Goal: Obtain resource: Download file/media

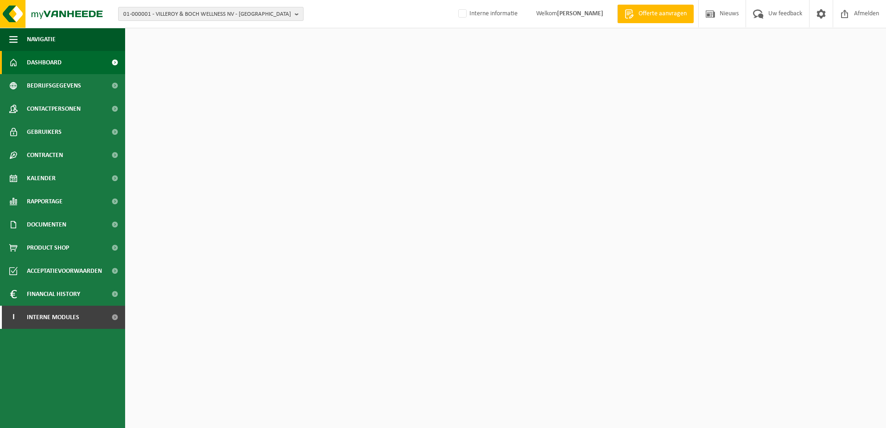
click at [167, 10] on span "01-000001 - VILLEROY & BOCH WELLNESS NV - ROESELARE" at bounding box center [207, 14] width 168 height 14
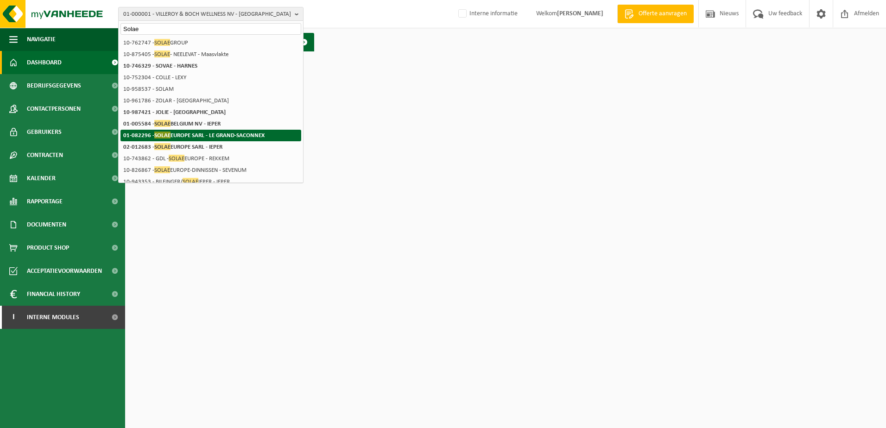
type input "Solae"
click at [176, 132] on strong "01-082296 - SOLAE EUROPE SARL - LE GRAND-SACONNEX" at bounding box center [193, 135] width 141 height 7
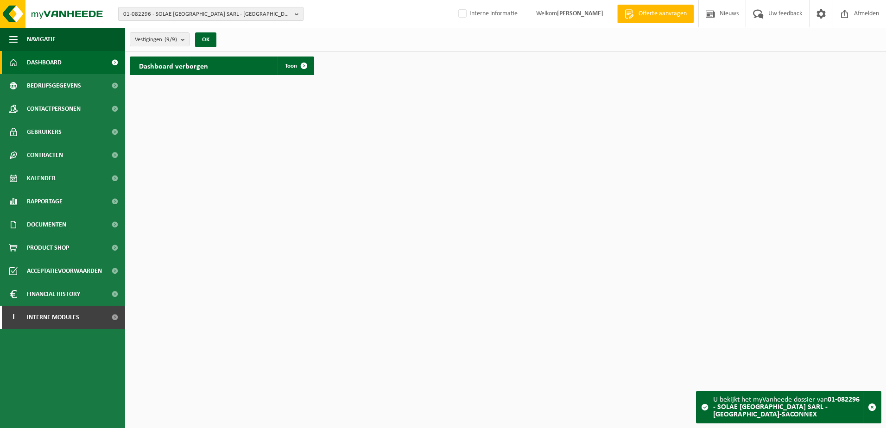
click at [166, 14] on span "01-082296 - SOLAE [GEOGRAPHIC_DATA] SARL - [GEOGRAPHIC_DATA]-SACONNEX" at bounding box center [207, 14] width 168 height 14
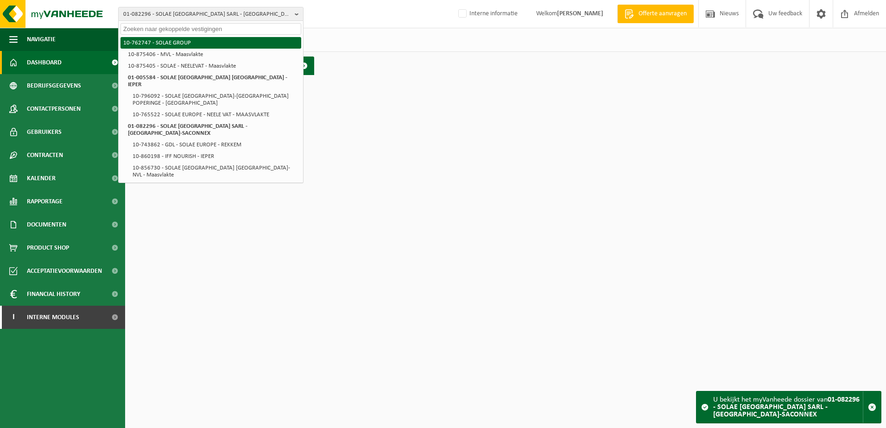
click at [171, 41] on li "10-762747 - SOLAE GROUP" at bounding box center [211, 43] width 181 height 12
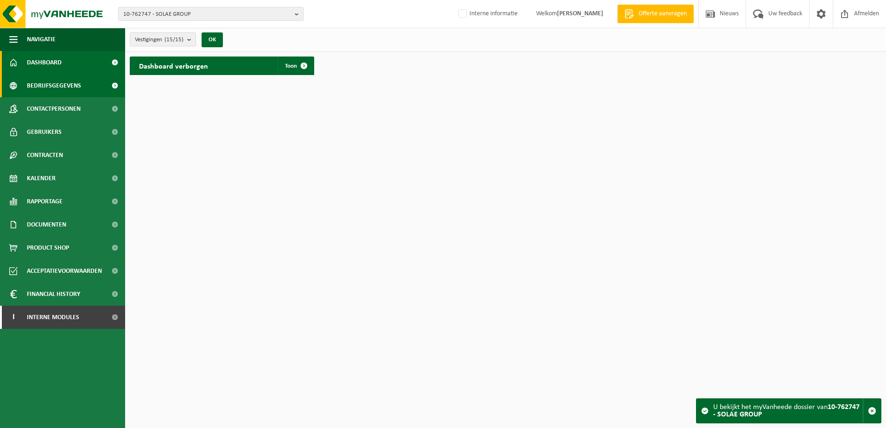
click at [68, 86] on span "Bedrijfsgegevens" at bounding box center [54, 85] width 54 height 23
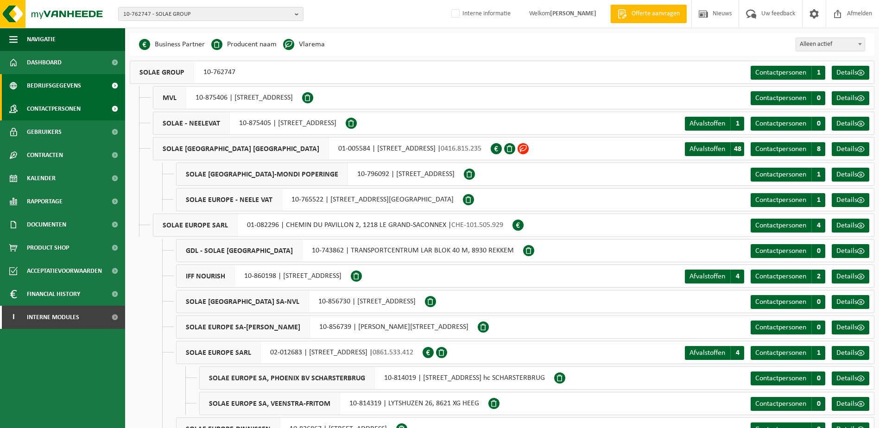
click at [50, 111] on span "Contactpersonen" at bounding box center [54, 108] width 54 height 23
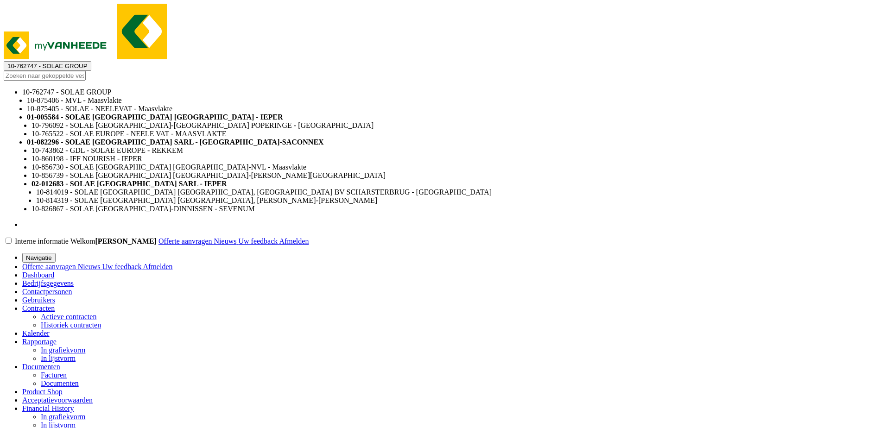
click at [88, 63] on span "10-762747 - SOLAE GROUP" at bounding box center [47, 66] width 80 height 7
click at [86, 71] on input "text" at bounding box center [45, 76] width 82 height 10
paste input "01-005584"
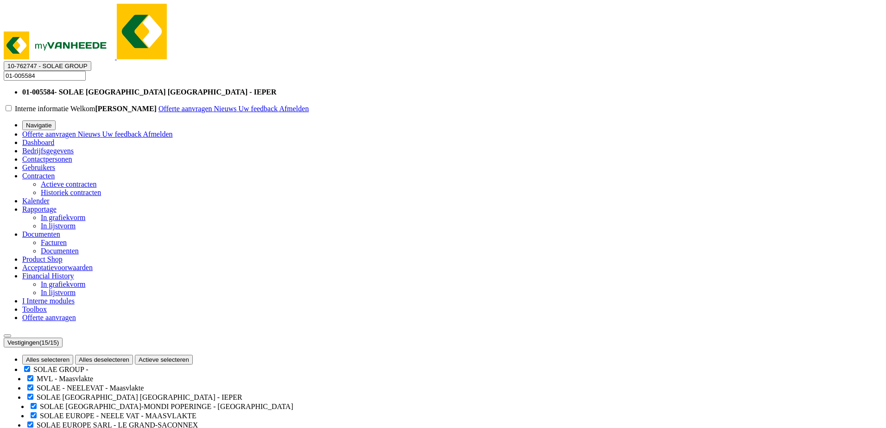
type input "01-005584"
click at [201, 88] on strong "01-005584 - SOLAE BELGIUM NV - IEPER" at bounding box center [149, 92] width 254 height 8
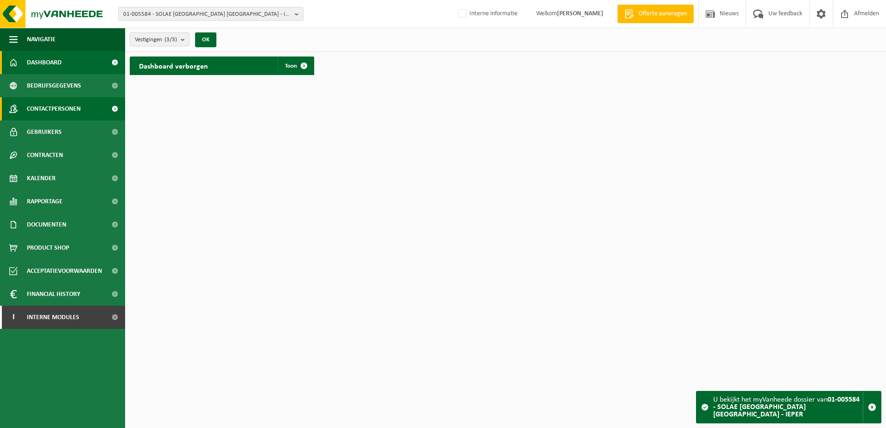
click at [47, 110] on span "Contactpersonen" at bounding box center [54, 108] width 54 height 23
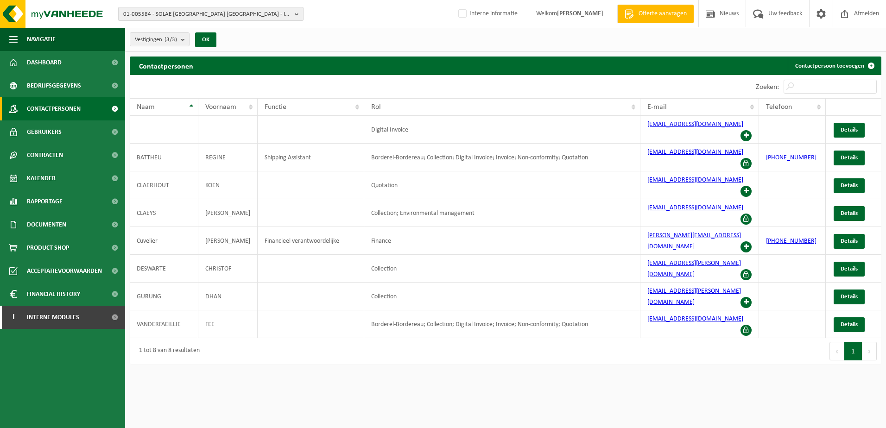
click at [209, 13] on span "01-005584 - SOLAE [GEOGRAPHIC_DATA] [GEOGRAPHIC_DATA] - IEPER" at bounding box center [207, 14] width 168 height 14
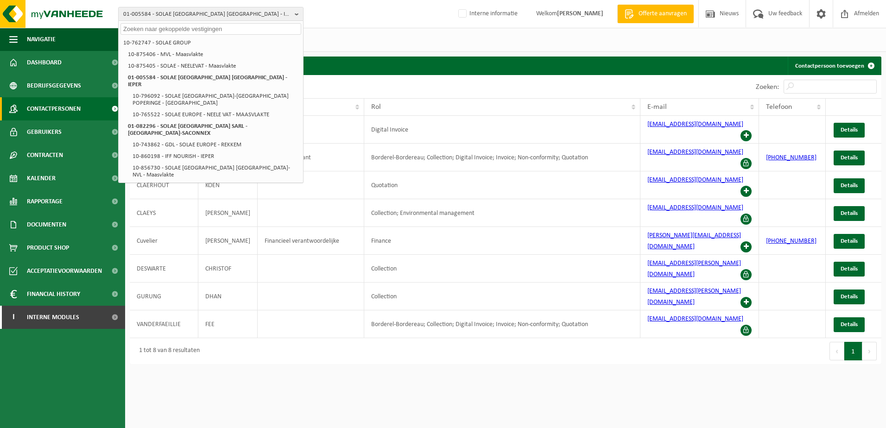
click at [190, 199] on li "02-012683 - SOLAE [GEOGRAPHIC_DATA] SARL - IEPER" at bounding box center [215, 205] width 171 height 12
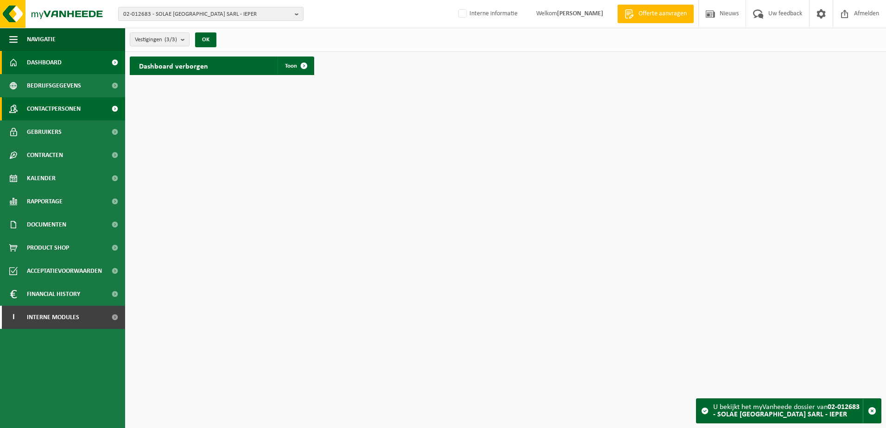
click at [53, 120] on span "Contactpersonen" at bounding box center [54, 108] width 54 height 23
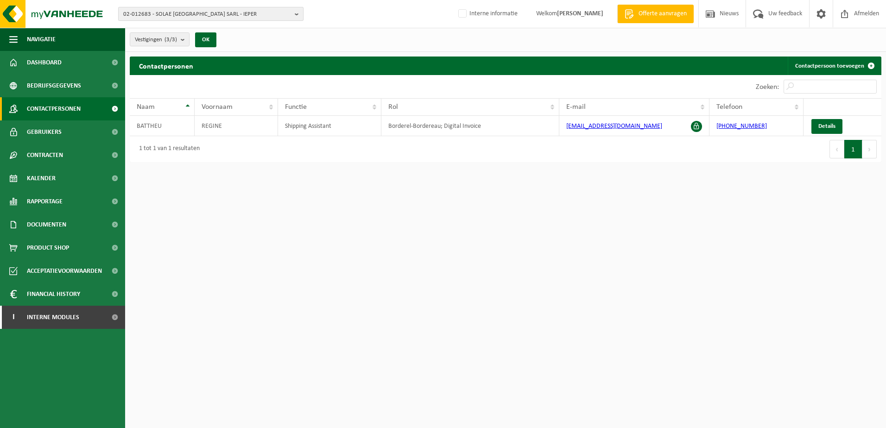
click at [187, 8] on span "02-012683 - SOLAE [GEOGRAPHIC_DATA] SARL - IEPER" at bounding box center [207, 14] width 168 height 14
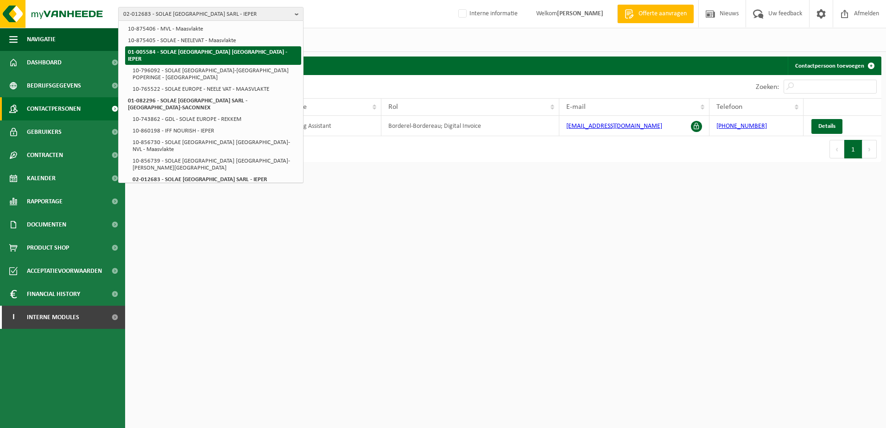
scroll to position [37, 0]
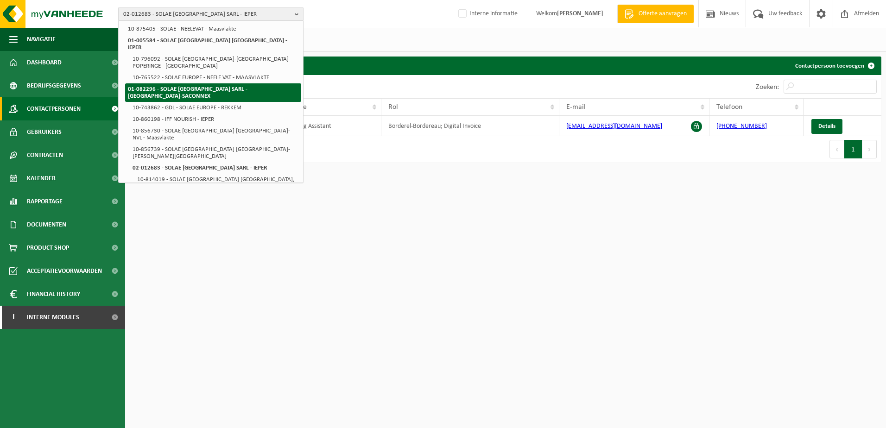
click at [193, 86] on strong "01-082296 - SOLAE [GEOGRAPHIC_DATA] SARL - [GEOGRAPHIC_DATA]-SACONNEX" at bounding box center [188, 92] width 120 height 13
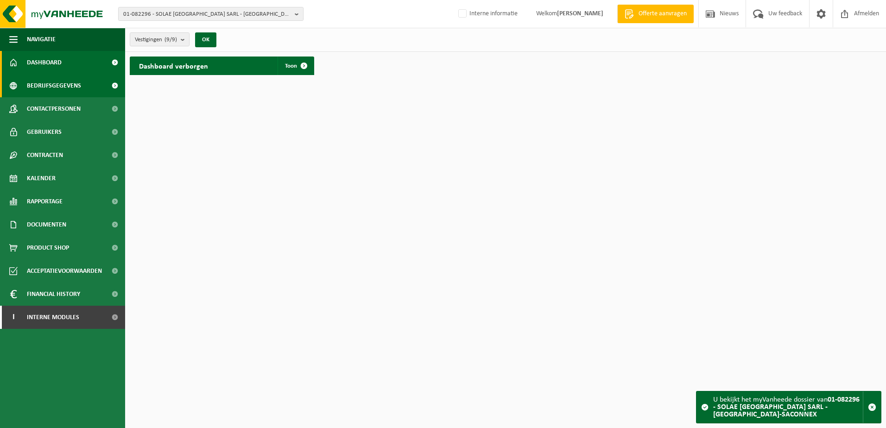
click at [49, 88] on span "Bedrijfsgegevens" at bounding box center [54, 85] width 54 height 23
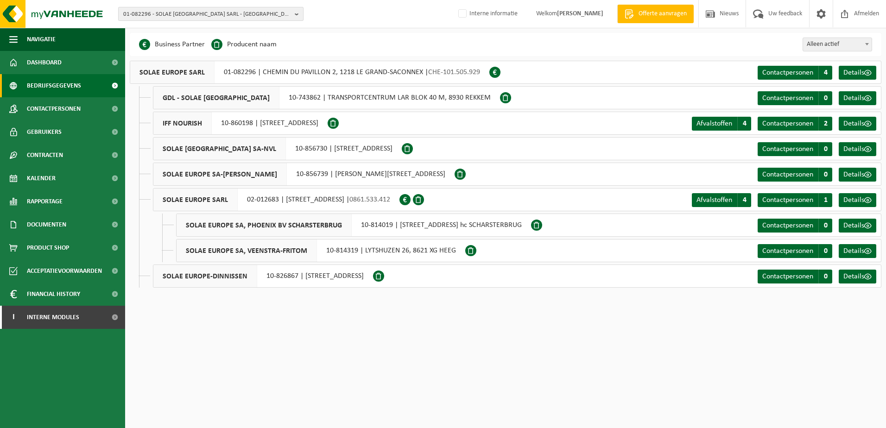
click at [181, 18] on span "01-082296 - SOLAE [GEOGRAPHIC_DATA] SARL - [GEOGRAPHIC_DATA]-SACONNEX" at bounding box center [207, 14] width 168 height 14
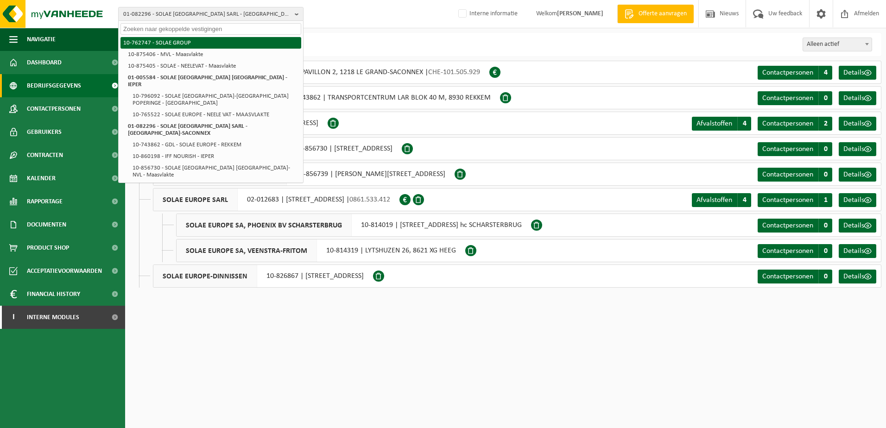
click at [168, 46] on li "10-762747 - SOLAE GROUP" at bounding box center [211, 43] width 181 height 12
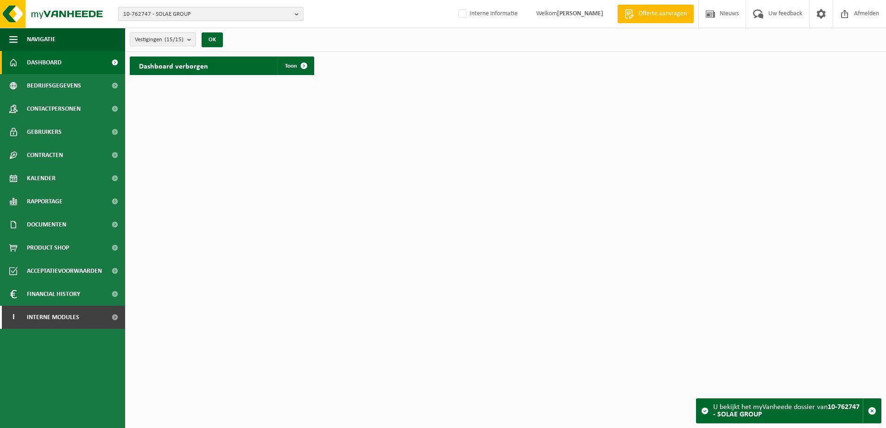
click at [166, 13] on span "10-762747 - SOLAE GROUP" at bounding box center [207, 14] width 168 height 14
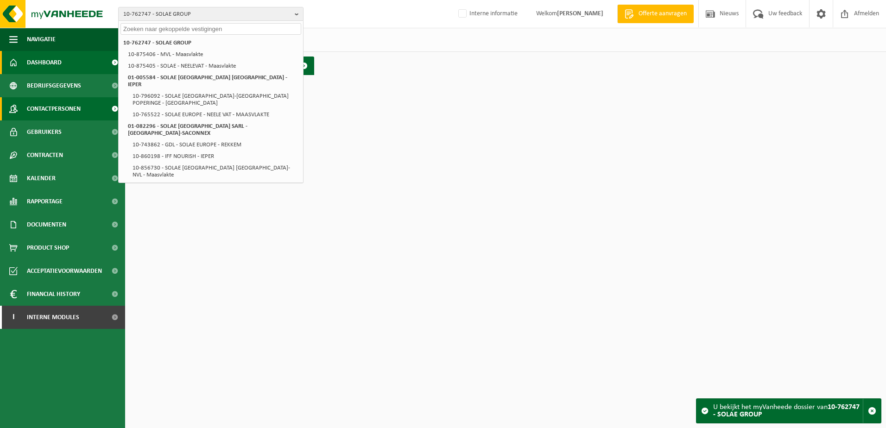
click at [66, 115] on span "Contactpersonen" at bounding box center [54, 108] width 54 height 23
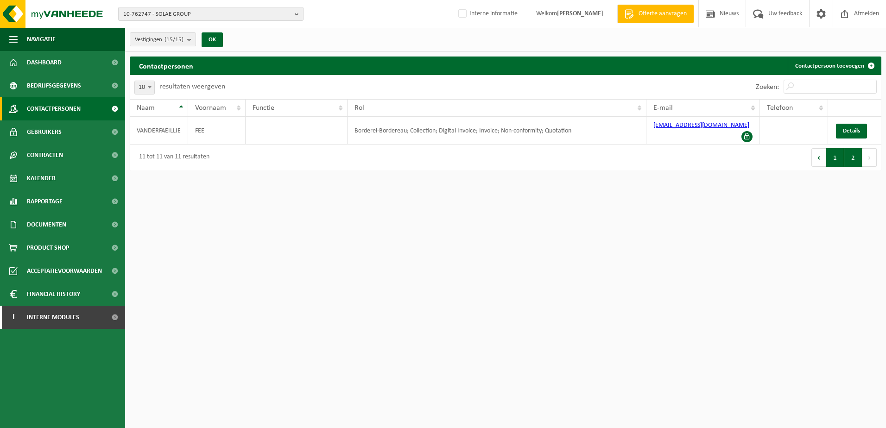
click at [835, 150] on button "1" at bounding box center [835, 157] width 18 height 19
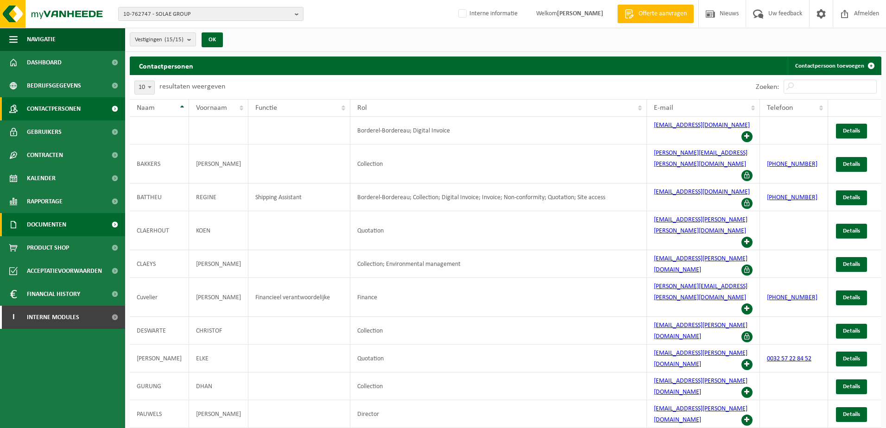
click at [49, 225] on span "Documenten" at bounding box center [46, 224] width 39 height 23
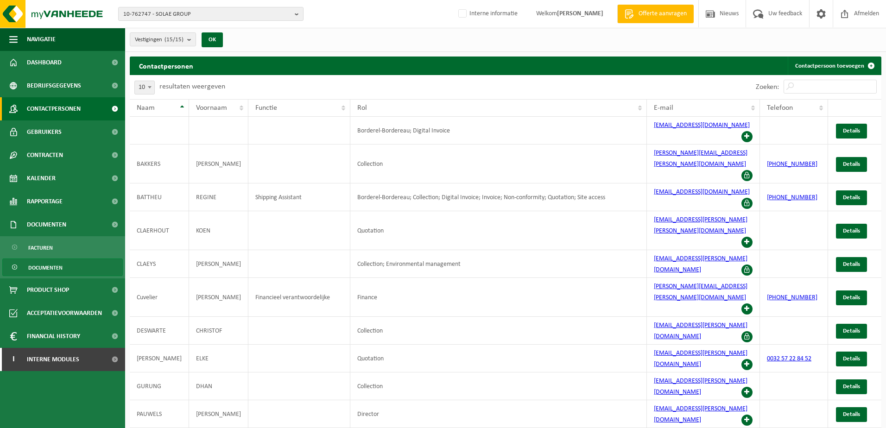
click at [45, 268] on span "Documenten" at bounding box center [45, 268] width 34 height 18
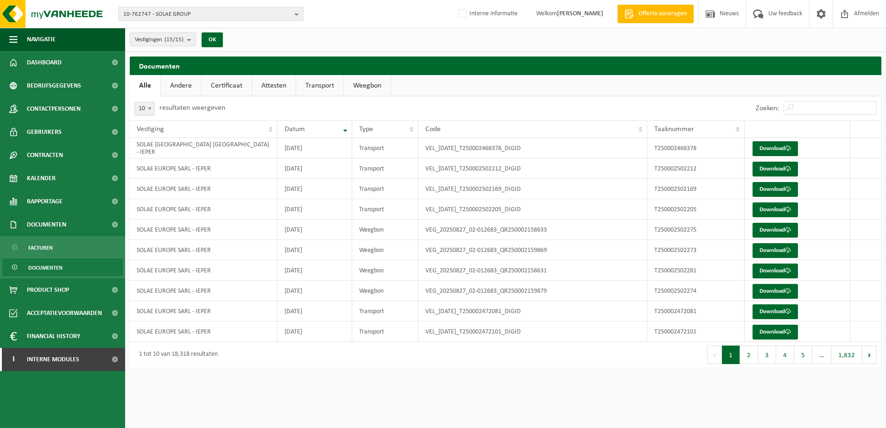
click at [220, 85] on link "Certificaat" at bounding box center [227, 85] width 50 height 21
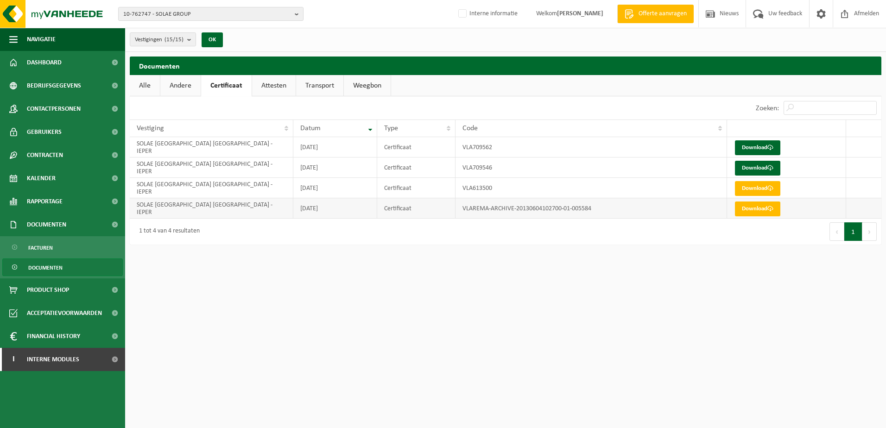
click at [503, 209] on td "VLAREMA-ARCHIVE-20130604102700-01-005584" at bounding box center [592, 208] width 272 height 20
click at [749, 206] on link "Download" at bounding box center [757, 209] width 45 height 15
click at [282, 89] on link "Attesten" at bounding box center [274, 85] width 44 height 21
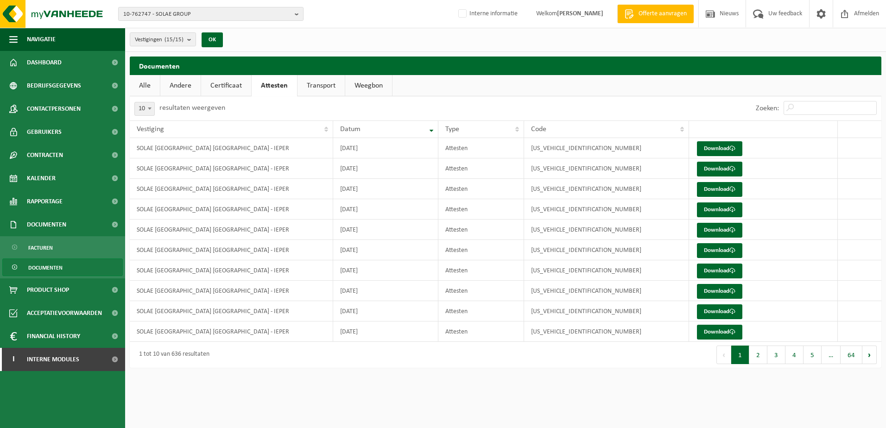
click at [309, 83] on link "Transport" at bounding box center [321, 85] width 47 height 21
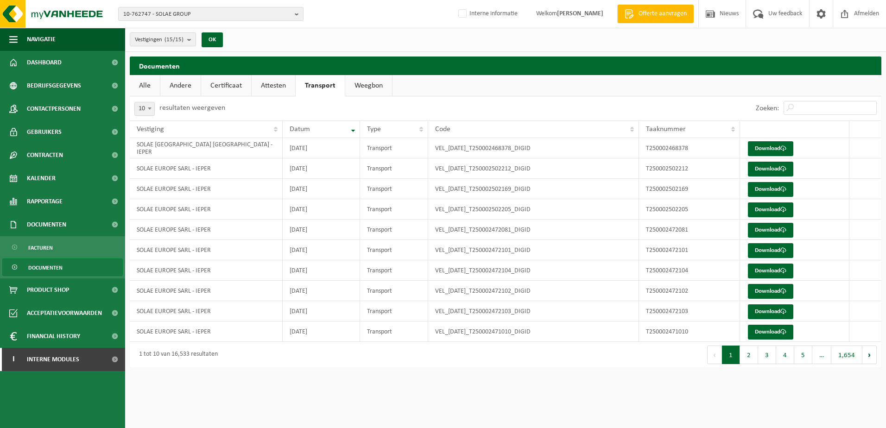
click at [225, 88] on link "Certificaat" at bounding box center [226, 85] width 50 height 21
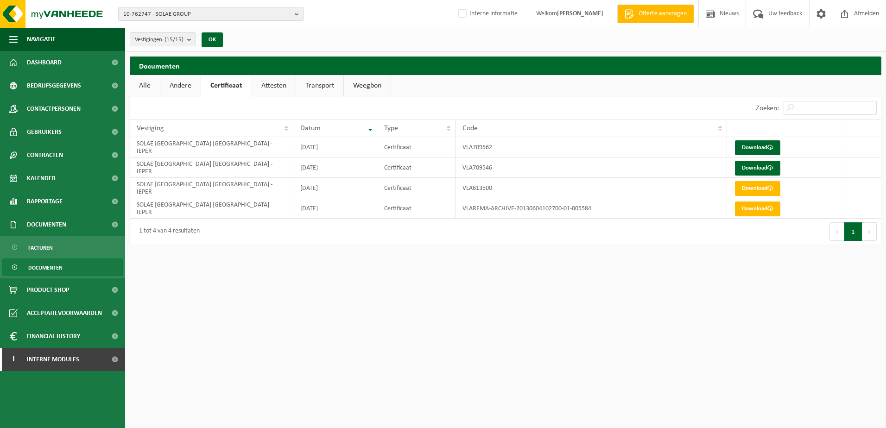
click at [184, 88] on link "Andere" at bounding box center [180, 85] width 40 height 21
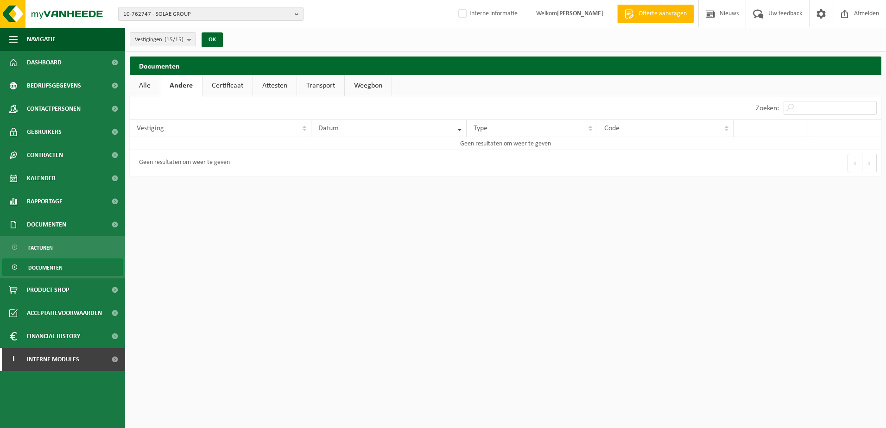
click at [147, 88] on link "Alle" at bounding box center [145, 85] width 30 height 21
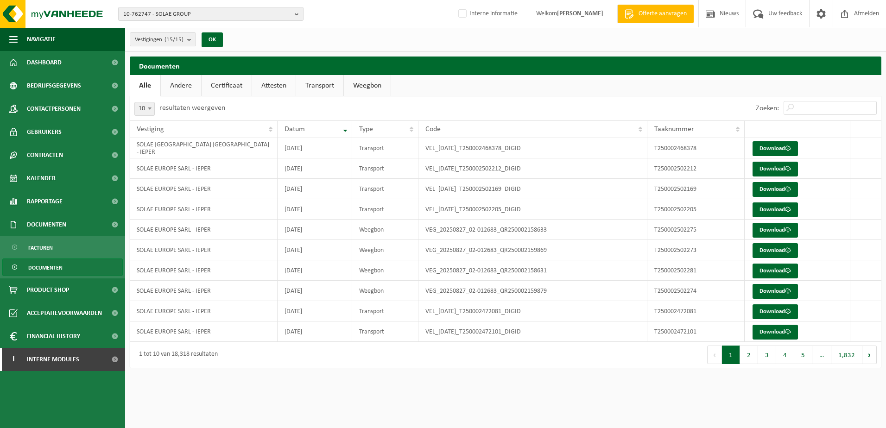
click at [221, 85] on link "Certificaat" at bounding box center [227, 85] width 50 height 21
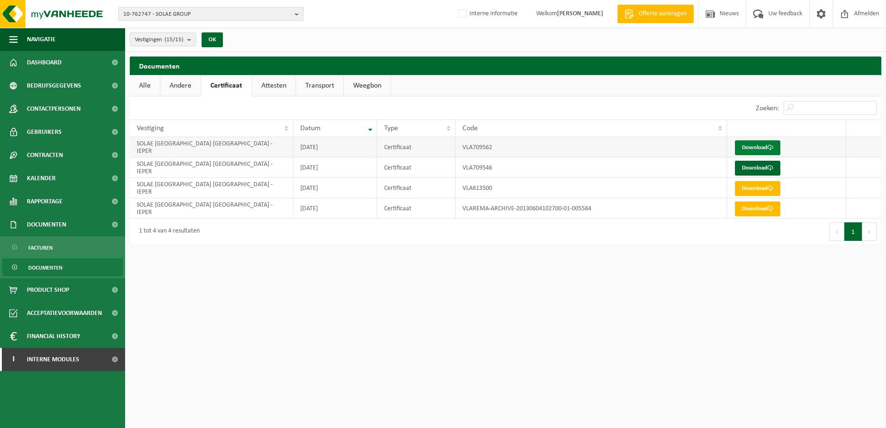
click at [762, 146] on link "Download" at bounding box center [757, 147] width 45 height 15
click at [278, 86] on link "Attesten" at bounding box center [274, 85] width 44 height 21
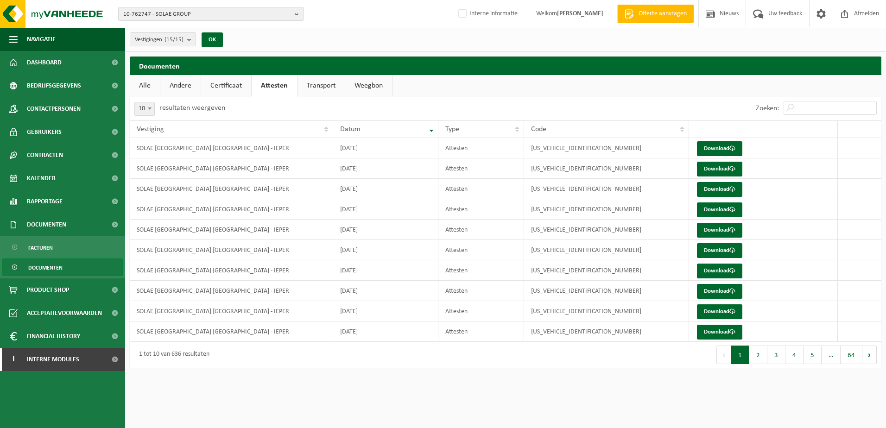
click at [160, 11] on span "10-762747 - SOLAE GROUP" at bounding box center [207, 14] width 168 height 14
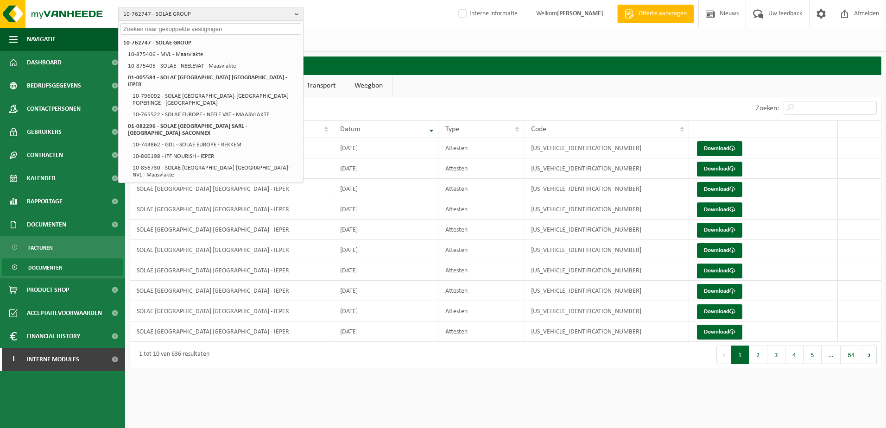
click at [190, 202] on strong "02-012683 - SOLAE [GEOGRAPHIC_DATA] SARL - IEPER" at bounding box center [200, 205] width 134 height 6
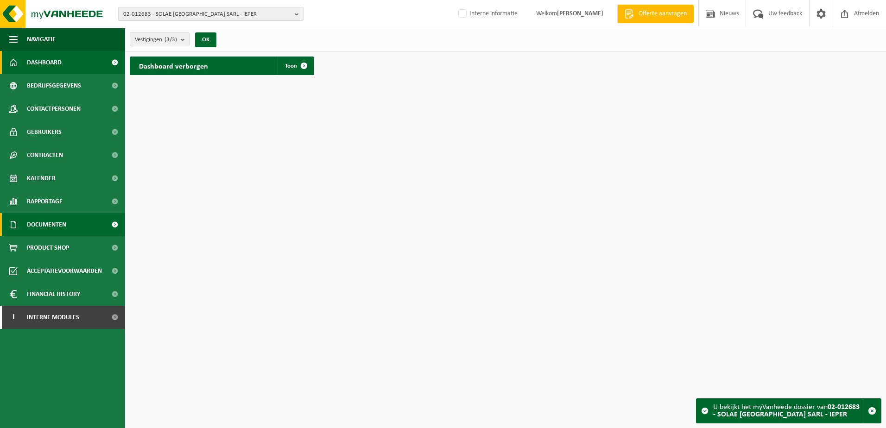
click at [43, 223] on span "Documenten" at bounding box center [46, 224] width 39 height 23
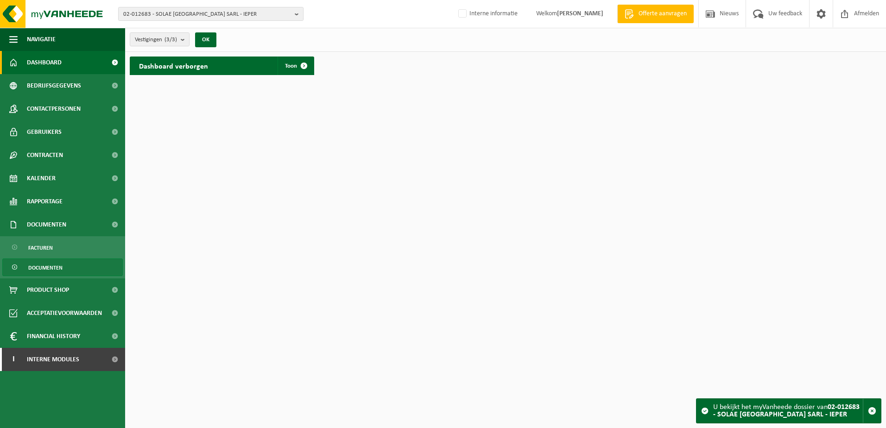
click at [44, 266] on span "Documenten" at bounding box center [45, 268] width 34 height 18
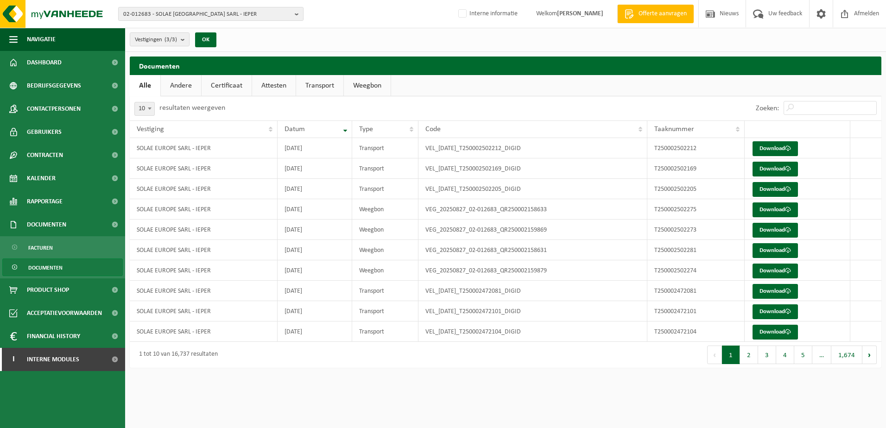
click at [230, 81] on link "Certificaat" at bounding box center [227, 85] width 50 height 21
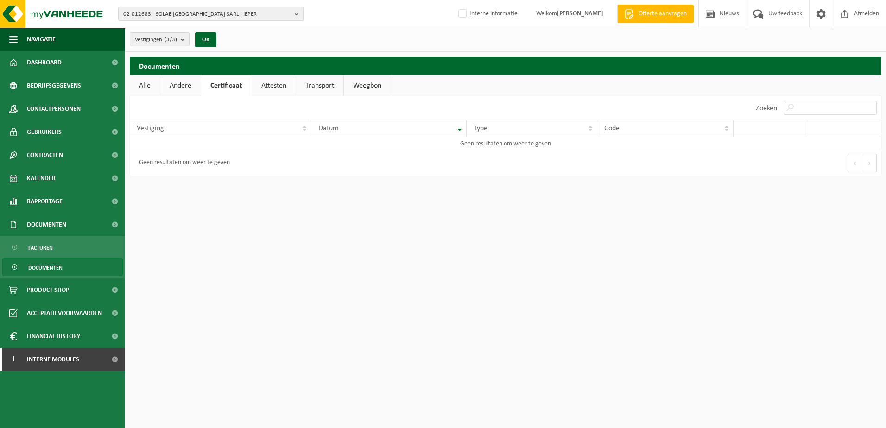
click at [281, 83] on link "Attesten" at bounding box center [274, 85] width 44 height 21
click at [313, 85] on link "Transport" at bounding box center [321, 85] width 47 height 21
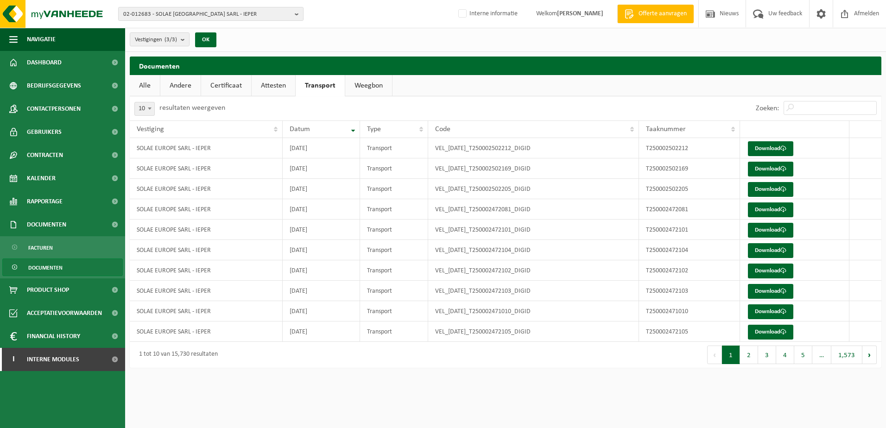
click at [368, 87] on link "Weegbon" at bounding box center [368, 85] width 47 height 21
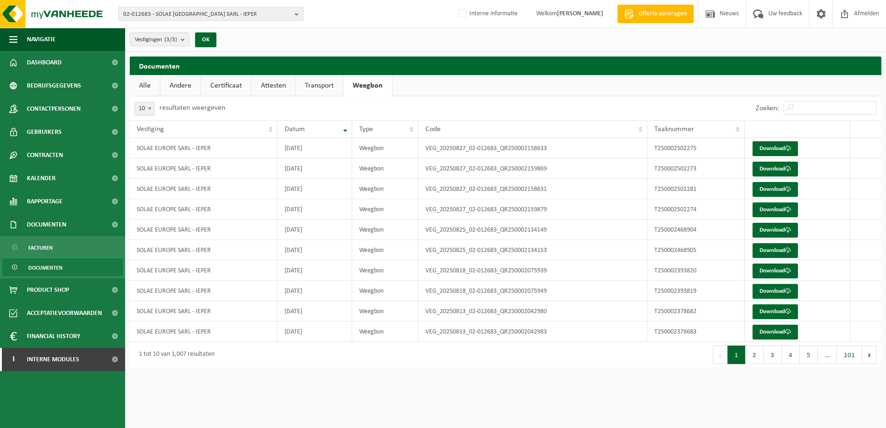
click at [228, 87] on link "Certificaat" at bounding box center [226, 85] width 50 height 21
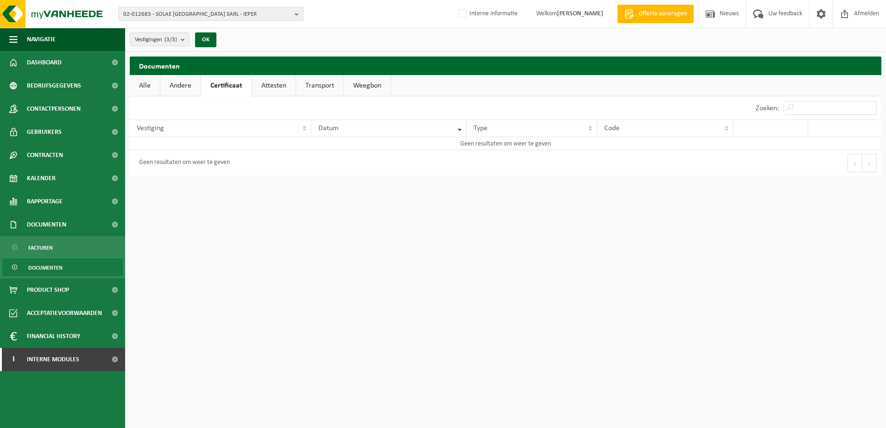
click at [189, 86] on link "Andere" at bounding box center [180, 85] width 40 height 21
click at [155, 84] on link "Alle" at bounding box center [145, 85] width 30 height 21
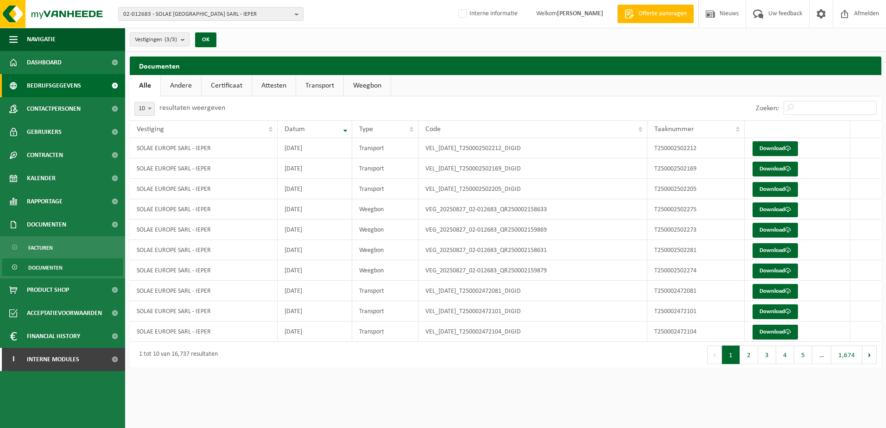
click at [51, 87] on span "Bedrijfsgegevens" at bounding box center [54, 85] width 54 height 23
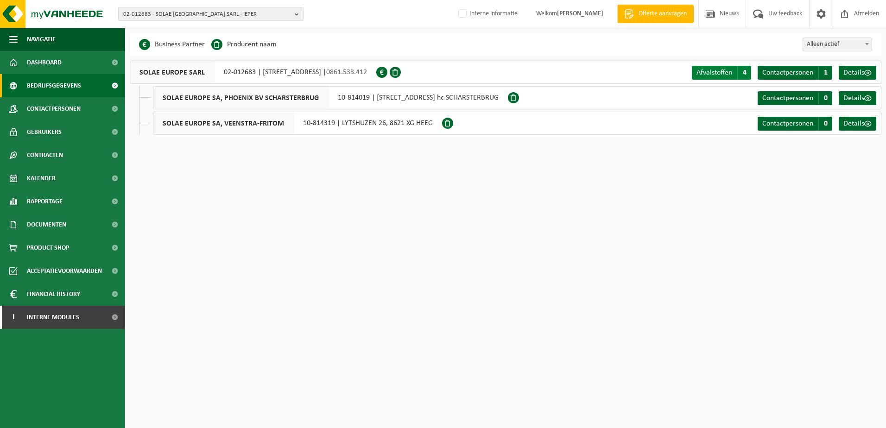
click at [713, 72] on span "Afvalstoffen" at bounding box center [715, 72] width 36 height 7
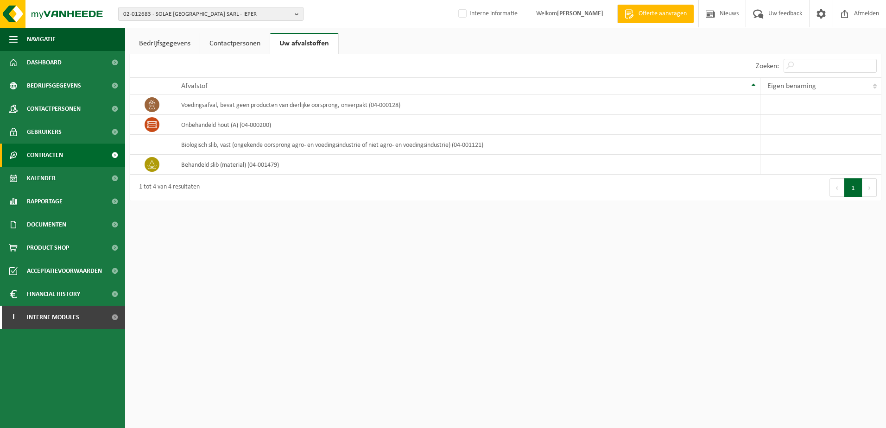
click at [54, 154] on span "Contracten" at bounding box center [45, 155] width 36 height 23
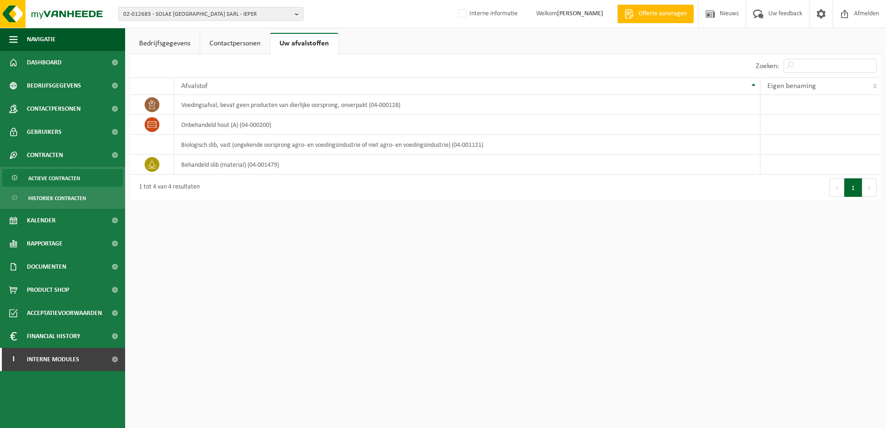
click at [53, 177] on span "Actieve contracten" at bounding box center [54, 179] width 52 height 18
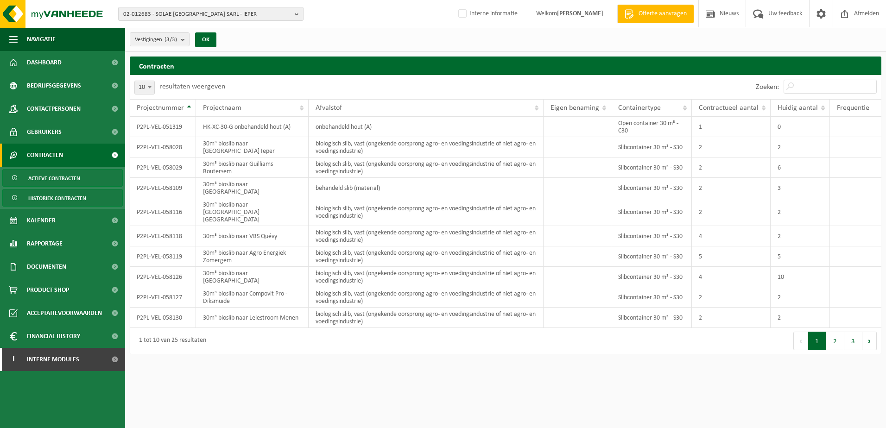
click at [56, 196] on span "Historiek contracten" at bounding box center [57, 199] width 58 height 18
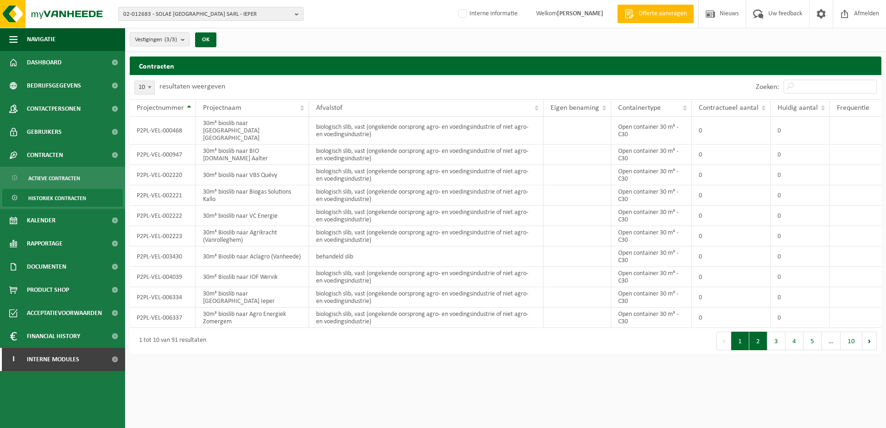
click at [763, 336] on button "2" at bounding box center [758, 341] width 18 height 19
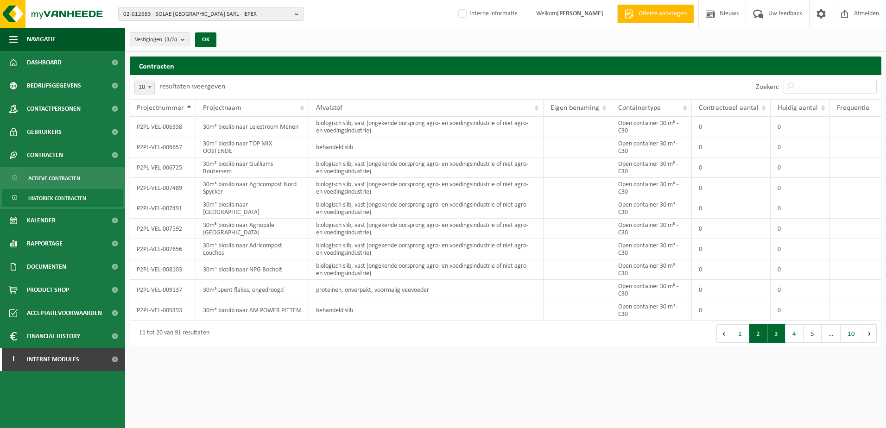
click at [779, 333] on button "3" at bounding box center [777, 333] width 18 height 19
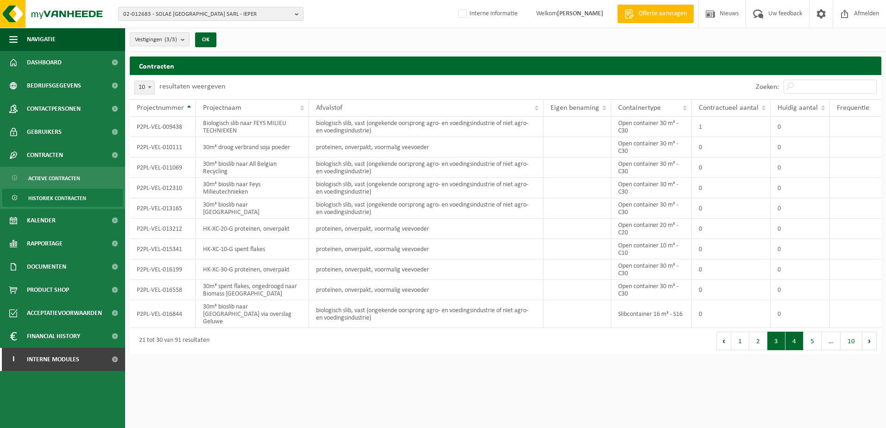
click at [792, 333] on button "4" at bounding box center [795, 341] width 18 height 19
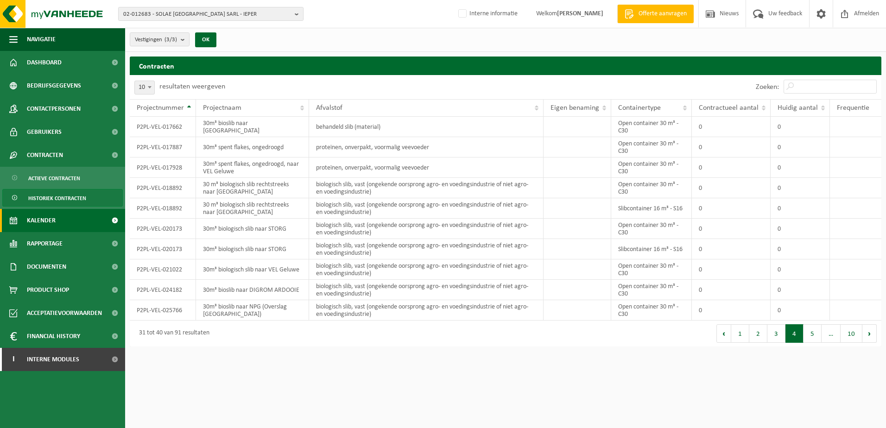
click at [51, 226] on span "Kalender" at bounding box center [41, 220] width 29 height 23
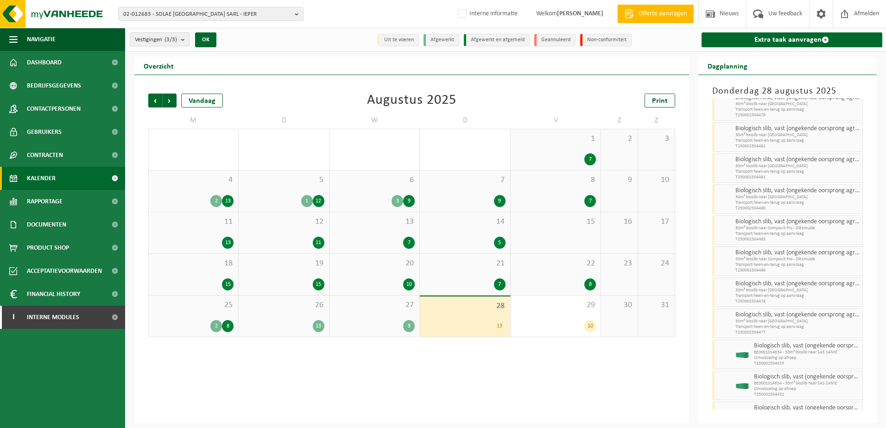
scroll to position [106, 0]
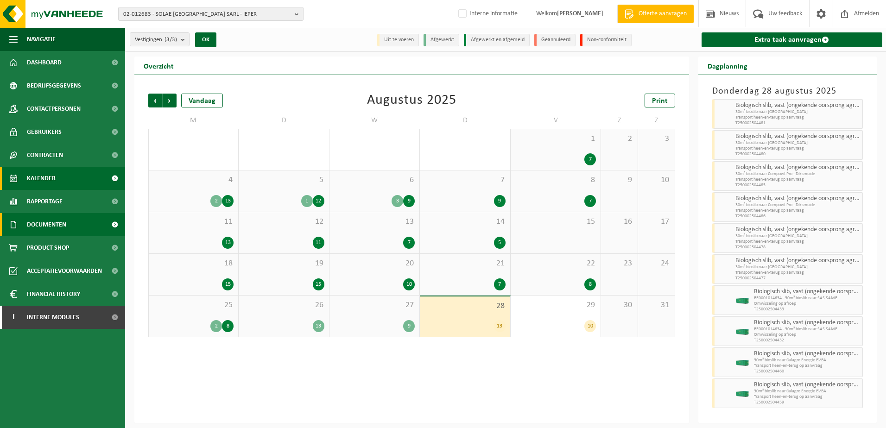
click at [48, 227] on span "Documenten" at bounding box center [46, 224] width 39 height 23
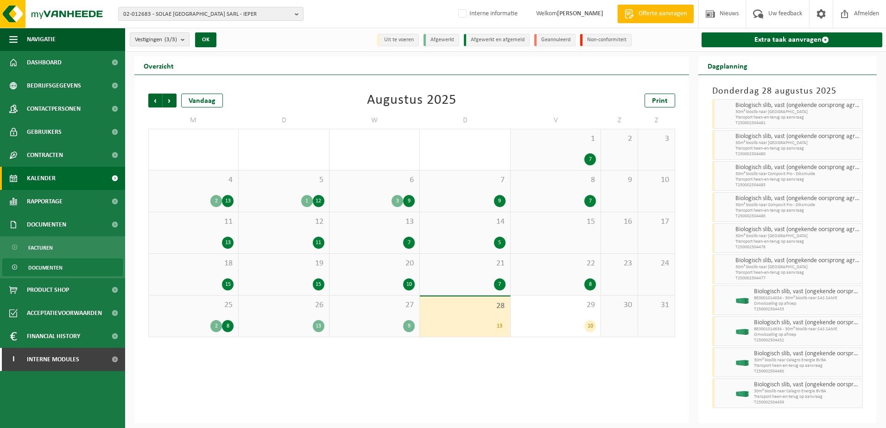
click at [43, 261] on span "Documenten" at bounding box center [45, 268] width 34 height 18
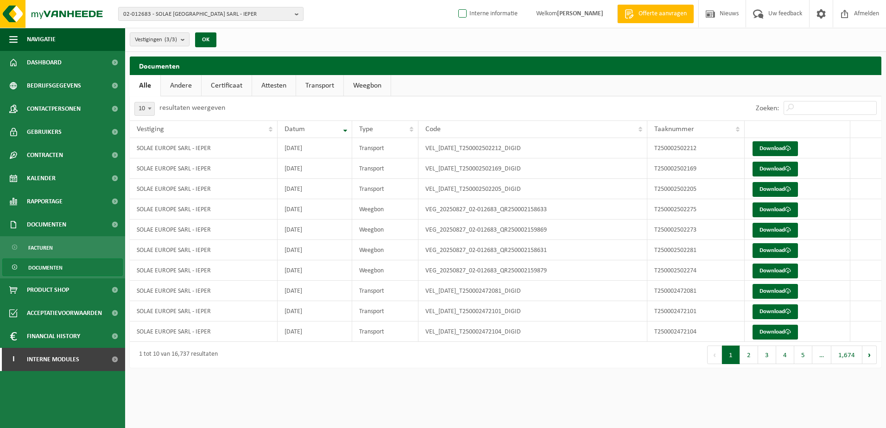
click at [457, 15] on label "Interne informatie" at bounding box center [487, 14] width 61 height 14
click at [455, 0] on input "Interne informatie" at bounding box center [455, 0] width 0 height 0
checkbox input "true"
click at [73, 67] on link "Dashboard" at bounding box center [62, 62] width 125 height 23
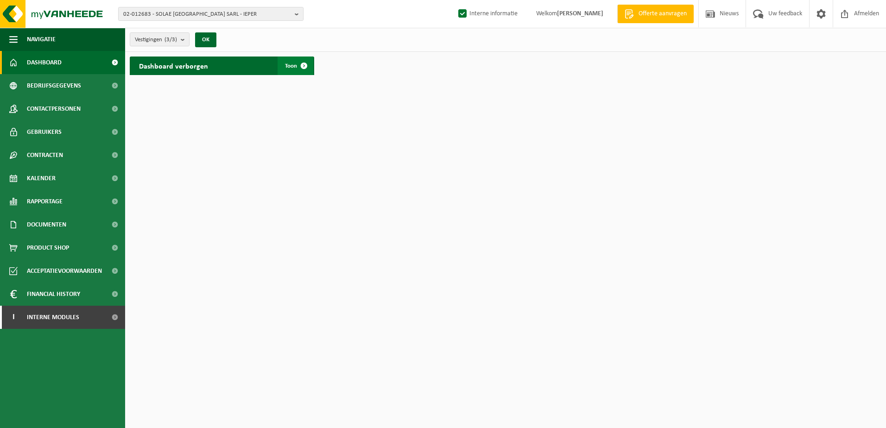
click at [302, 68] on span at bounding box center [304, 66] width 19 height 19
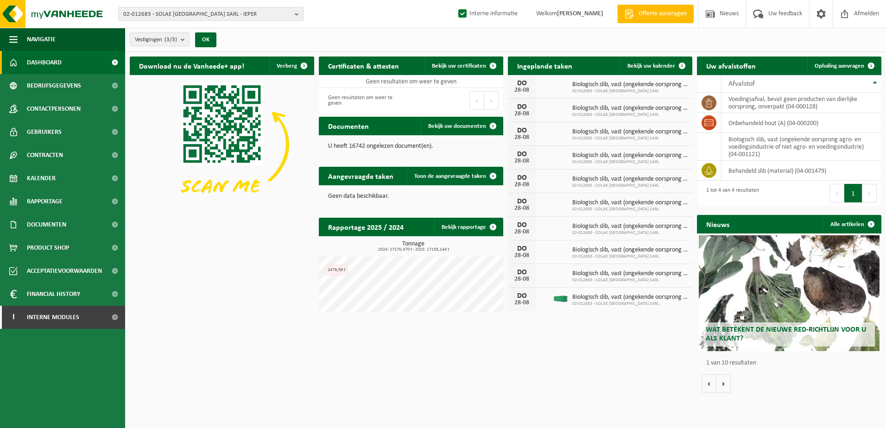
click at [781, 330] on span "Wat betekent de nieuwe RED-richtlijn voor u als klant?" at bounding box center [786, 334] width 160 height 16
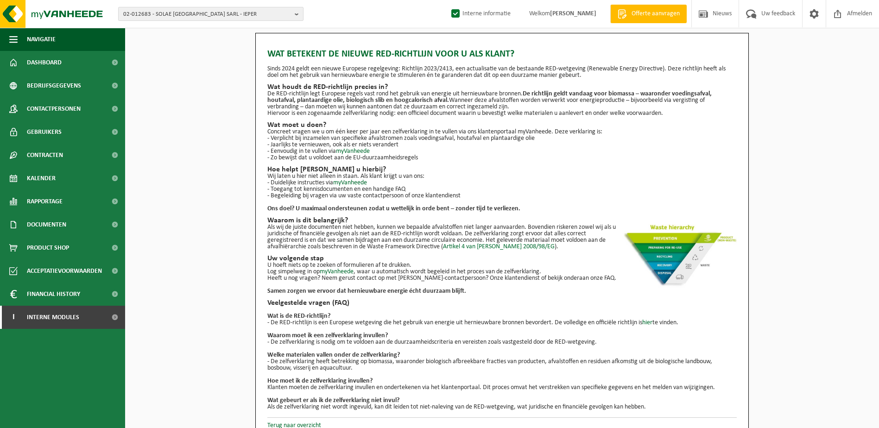
click at [165, 17] on span "02-012683 - SOLAE [GEOGRAPHIC_DATA] SARL - IEPER" at bounding box center [207, 14] width 168 height 14
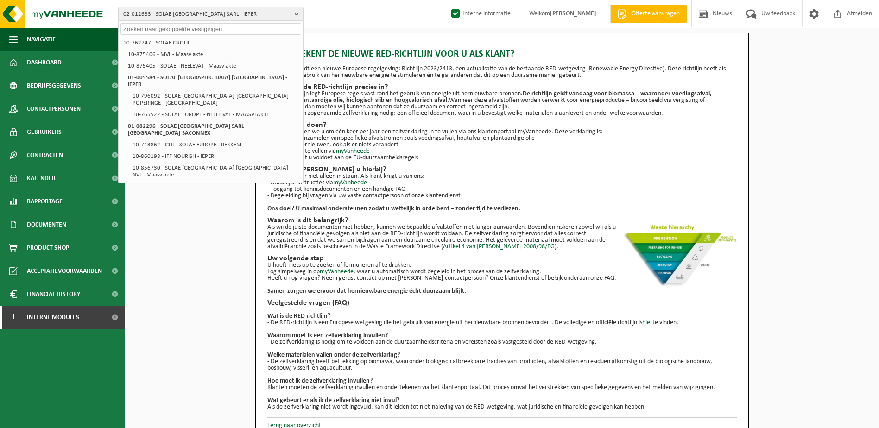
click at [328, 12] on div "02-012683 - SOLAE EUROPE SARL - IEPER 10-762747 - SOLAE GROUP 10-875406 - MVL -…" at bounding box center [439, 14] width 879 height 28
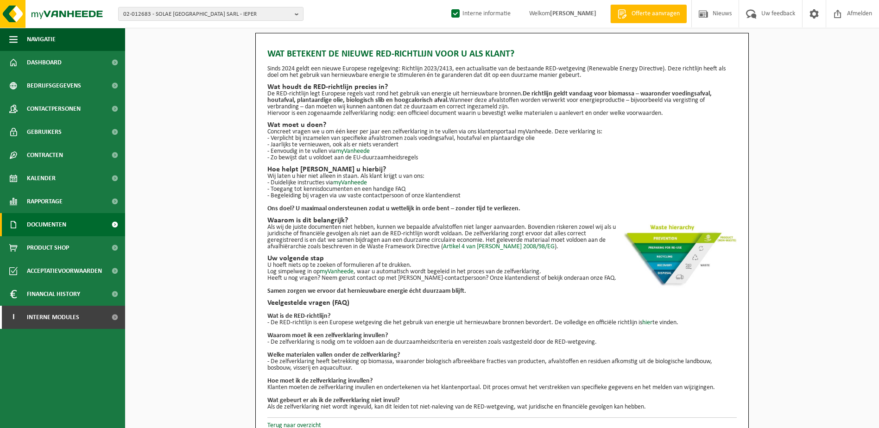
click at [46, 222] on span "Documenten" at bounding box center [46, 224] width 39 height 23
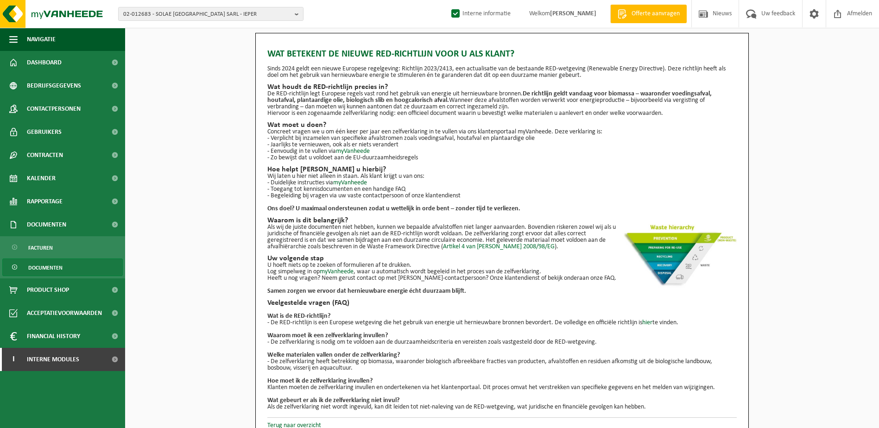
click at [44, 267] on span "Documenten" at bounding box center [45, 268] width 34 height 18
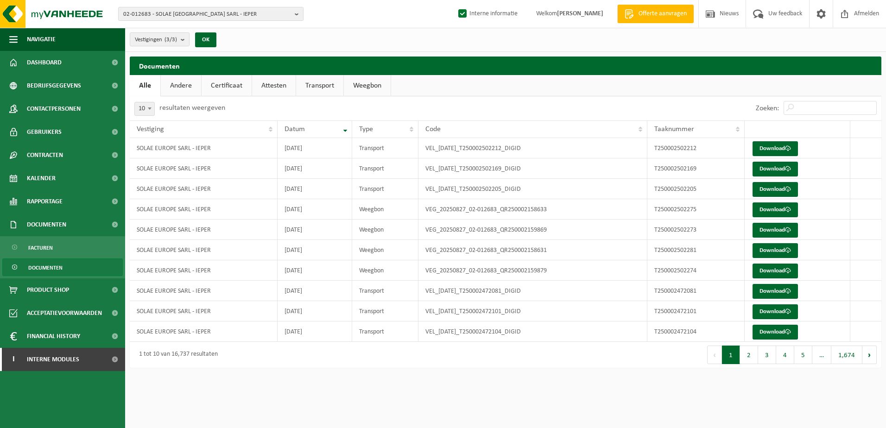
click at [231, 88] on link "Certificaat" at bounding box center [227, 85] width 50 height 21
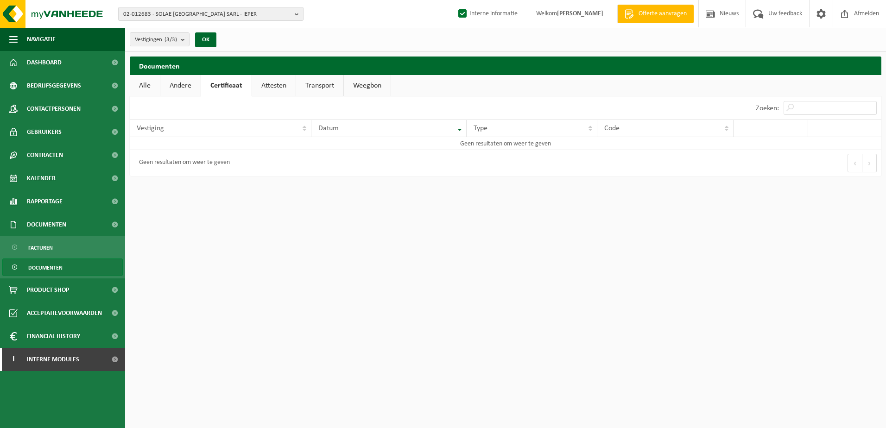
click at [182, 81] on link "Andere" at bounding box center [180, 85] width 40 height 21
click at [154, 82] on link "Alle" at bounding box center [145, 85] width 30 height 21
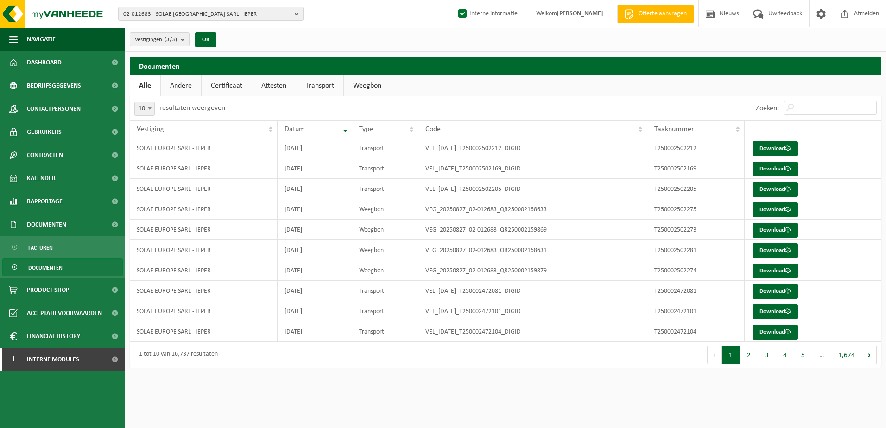
click at [222, 85] on link "Certificaat" at bounding box center [227, 85] width 50 height 21
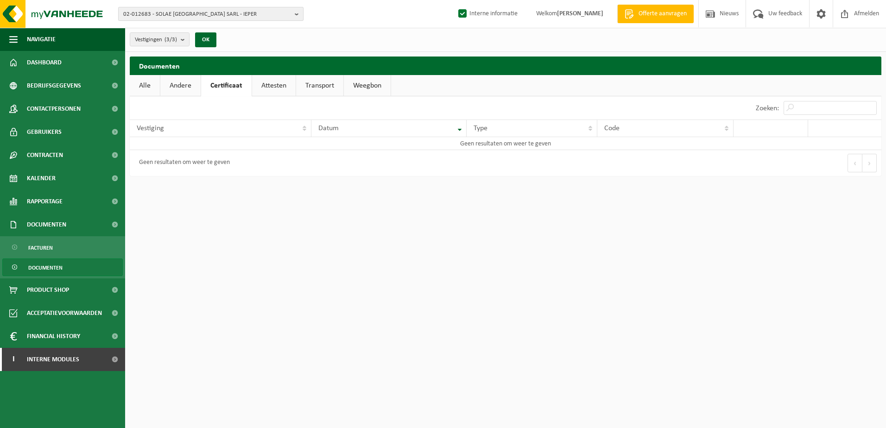
click at [197, 16] on span "02-012683 - SOLAE [GEOGRAPHIC_DATA] SARL - IEPER" at bounding box center [207, 14] width 168 height 14
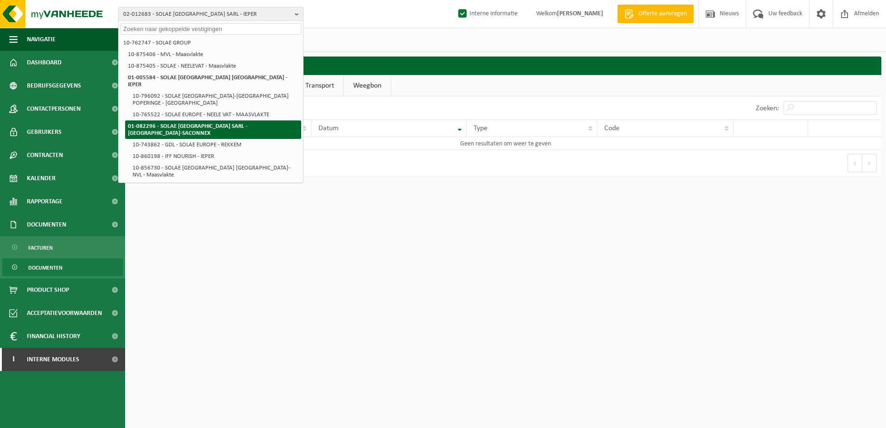
click at [172, 123] on strong "01-082296 - SOLAE [GEOGRAPHIC_DATA] SARL - [GEOGRAPHIC_DATA]-SACONNEX" at bounding box center [188, 129] width 120 height 13
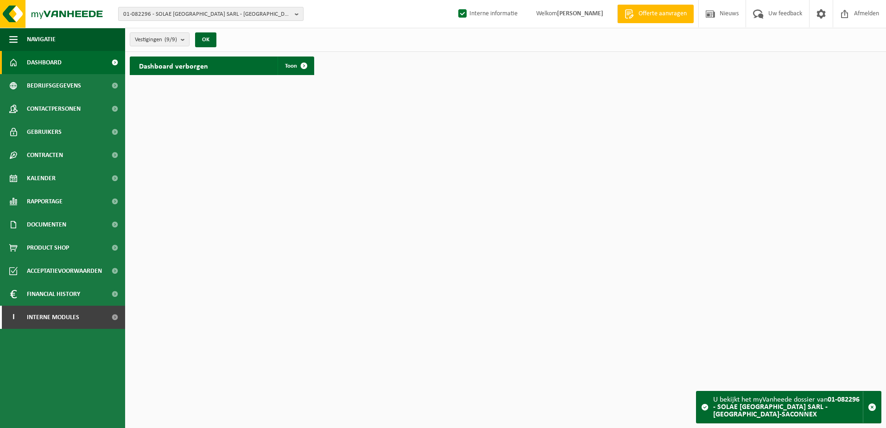
click at [178, 16] on span "01-082296 - SOLAE [GEOGRAPHIC_DATA] SARL - [GEOGRAPHIC_DATA]-SACONNEX" at bounding box center [207, 14] width 168 height 14
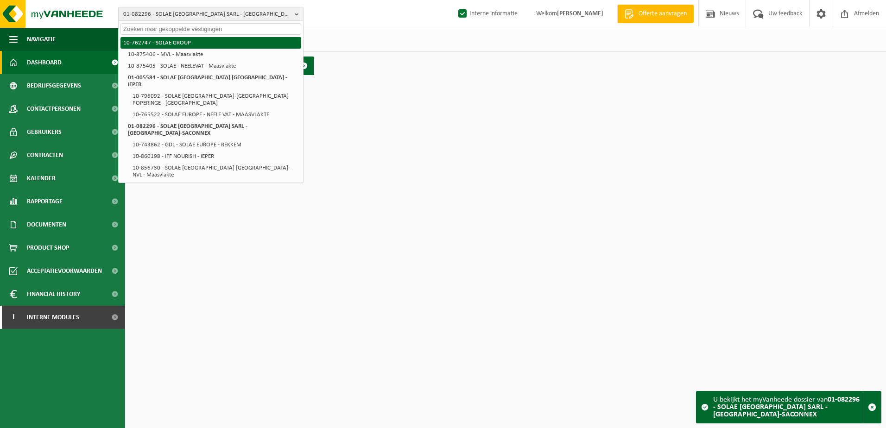
click at [176, 45] on li "10-762747 - SOLAE GROUP" at bounding box center [211, 43] width 181 height 12
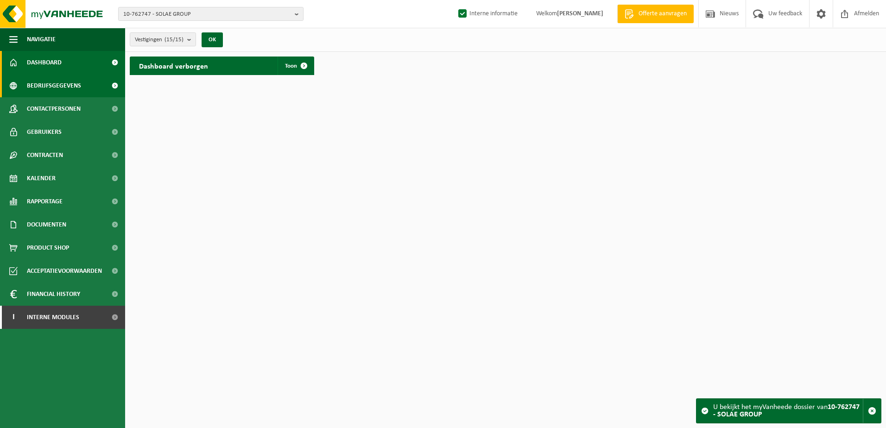
click at [61, 76] on span "Bedrijfsgegevens" at bounding box center [54, 85] width 54 height 23
